Goal: Use online tool/utility: Utilize a website feature to perform a specific function

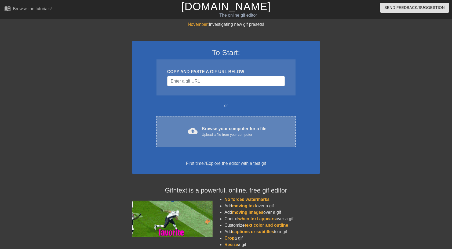
click at [212, 121] on div "cloud_upload Browse your computer for a file Upload a file from your computer C…" at bounding box center [226, 131] width 139 height 31
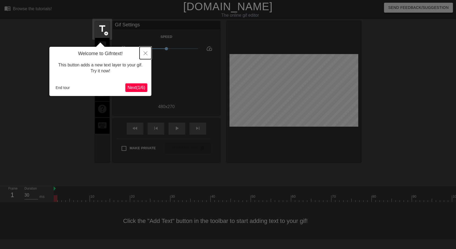
click at [147, 53] on icon "Close" at bounding box center [146, 53] width 4 height 4
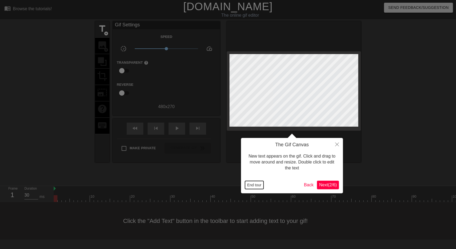
click at [255, 183] on button "End tour" at bounding box center [254, 185] width 19 height 8
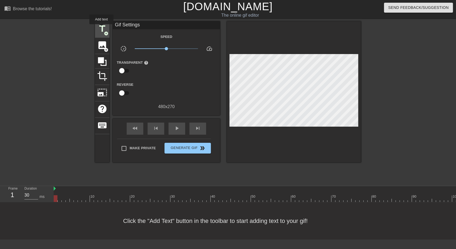
click at [102, 28] on span "title" at bounding box center [102, 29] width 10 height 10
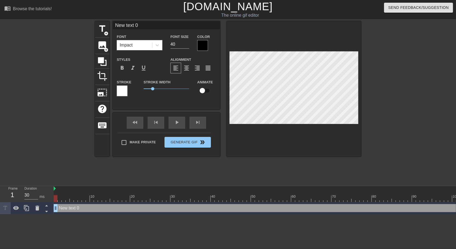
type input "A"
type textarea "A"
type input "AO"
type textarea "AO"
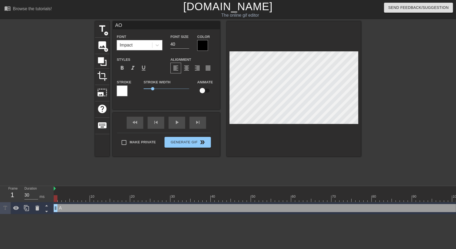
type input "AOK"
type textarea "AOK"
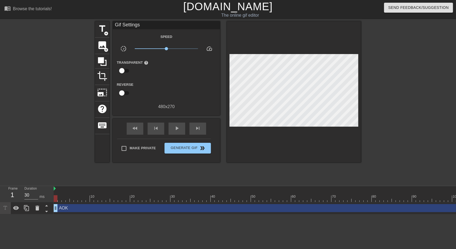
click at [145, 177] on div "title add_circle image add_circle crop photo_size_select_large help keyboard Gi…" at bounding box center [228, 101] width 266 height 161
click at [173, 130] on div "play_arrow" at bounding box center [177, 128] width 17 height 12
type input "30"
click at [184, 148] on span "Generate Gif double_arrow" at bounding box center [188, 148] width 42 height 6
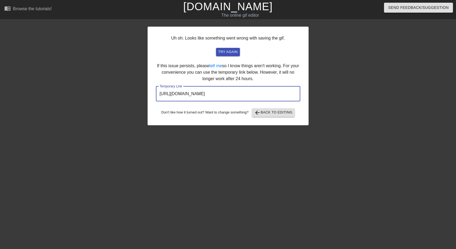
drag, startPoint x: 270, startPoint y: 94, endPoint x: 148, endPoint y: 96, distance: 122.5
click at [148, 96] on div "Uh oh. Looks like something went wrong with saving the gif. try again If this i…" at bounding box center [228, 76] width 161 height 99
